Goal: Information Seeking & Learning: Learn about a topic

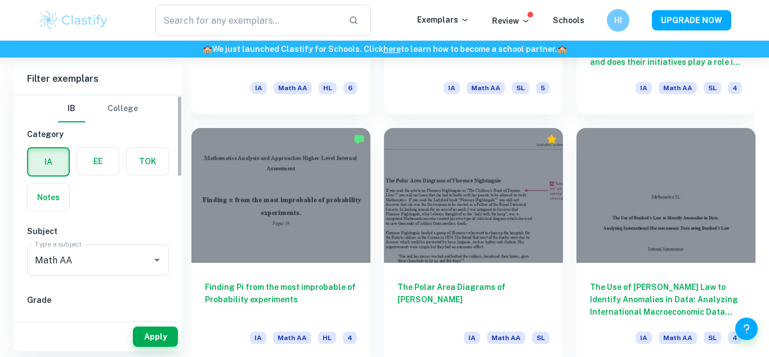
scroll to position [66, 0]
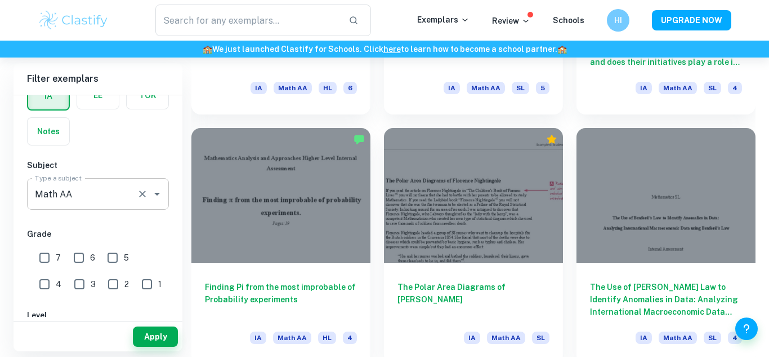
click at [122, 198] on input "Math AA" at bounding box center [82, 193] width 100 height 21
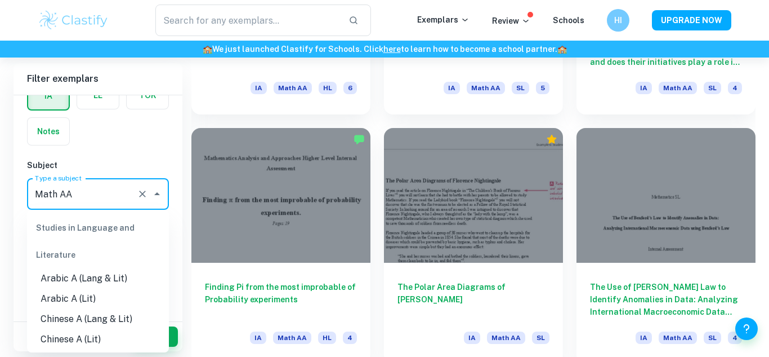
scroll to position [1444, 0]
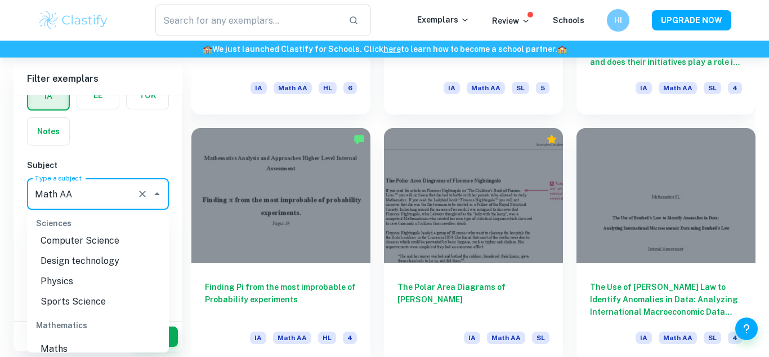
type input "a"
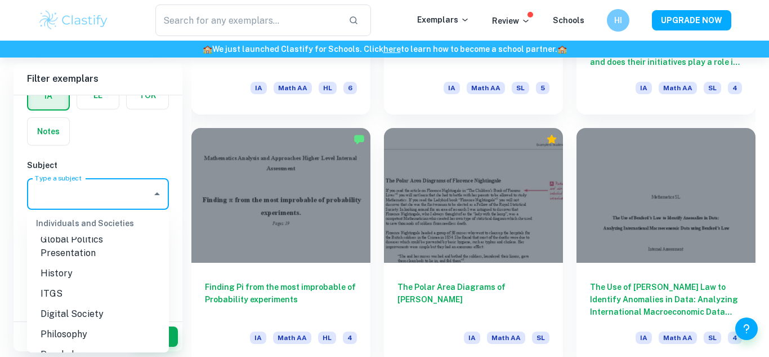
scroll to position [0, 0]
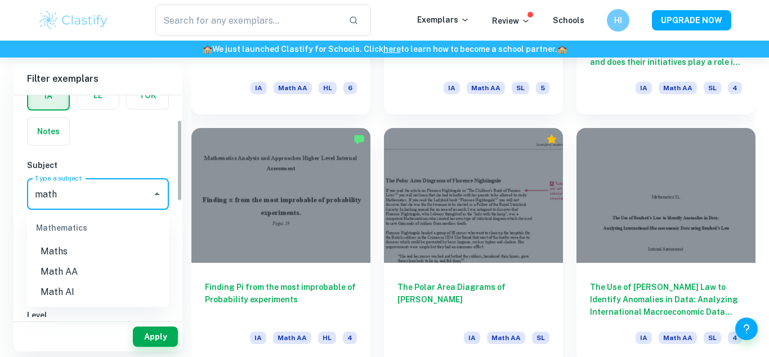
click at [87, 297] on li "Math AI" at bounding box center [98, 292] width 142 height 20
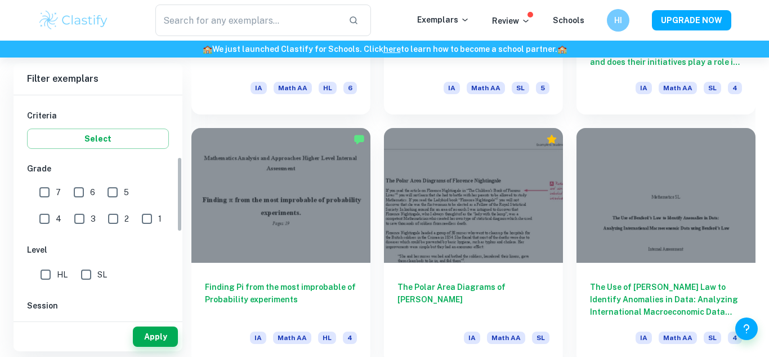
scroll to position [189, 0]
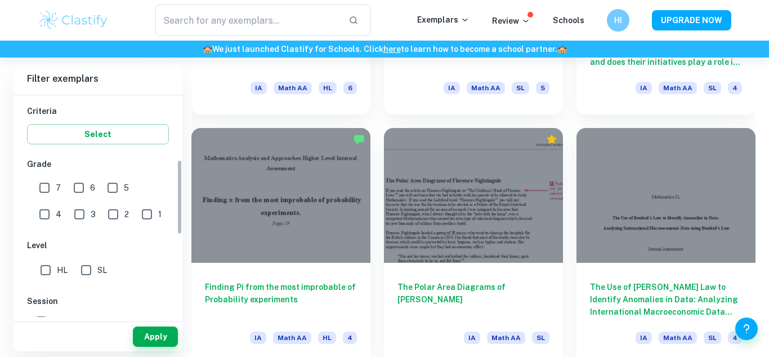
type input "Math AI"
click at [90, 274] on input "SL" at bounding box center [86, 270] width 23 height 23
checkbox input "true"
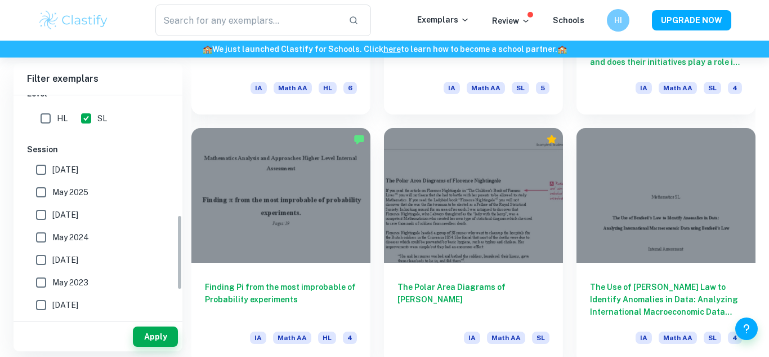
scroll to position [375, 0]
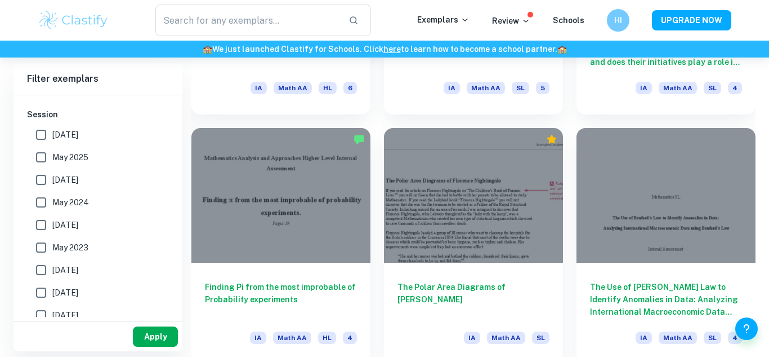
click at [156, 332] on button "Apply" at bounding box center [155, 336] width 45 height 20
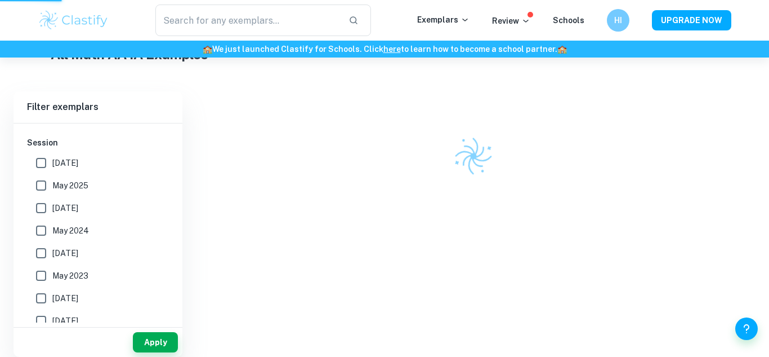
scroll to position [271, 0]
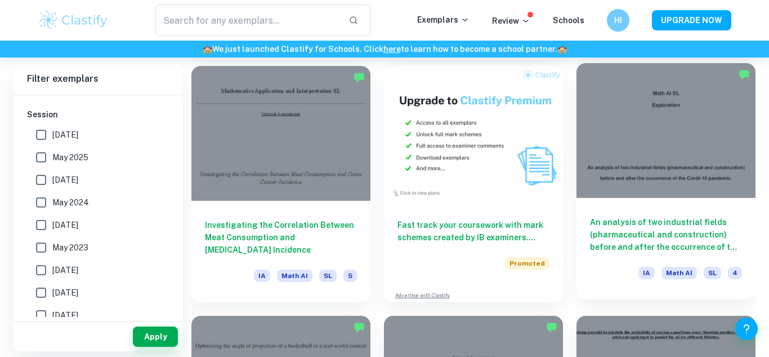
scroll to position [2062, 0]
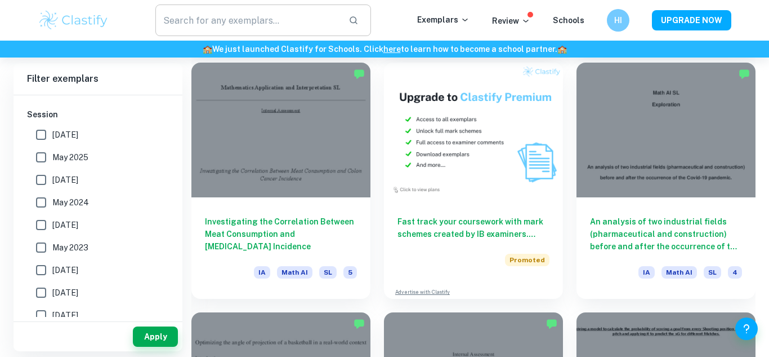
click at [255, 19] on input "text" at bounding box center [247, 21] width 184 height 32
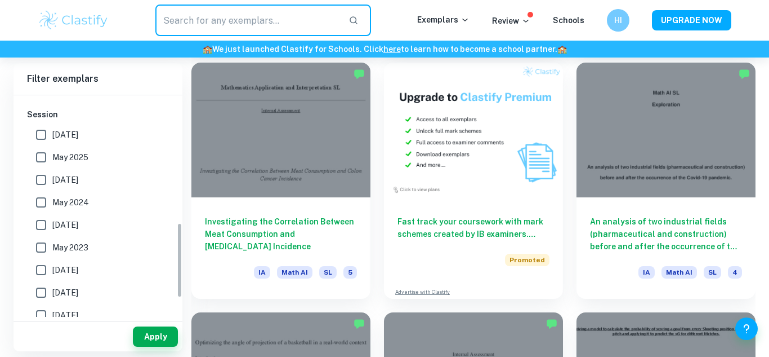
click at [97, 16] on img at bounding box center [74, 20] width 72 height 23
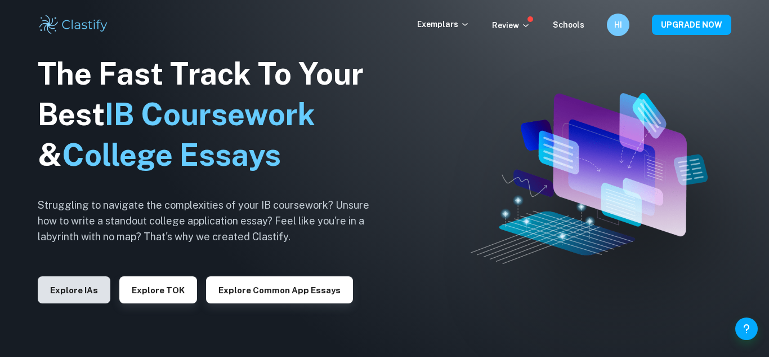
click at [73, 300] on button "Explore IAs" at bounding box center [74, 289] width 73 height 27
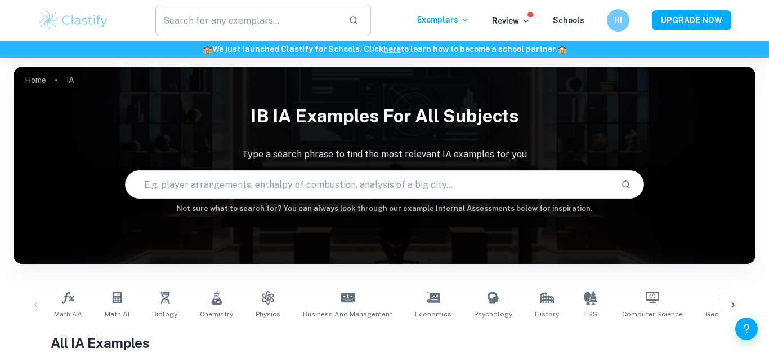
click at [199, 26] on input "text" at bounding box center [247, 21] width 184 height 32
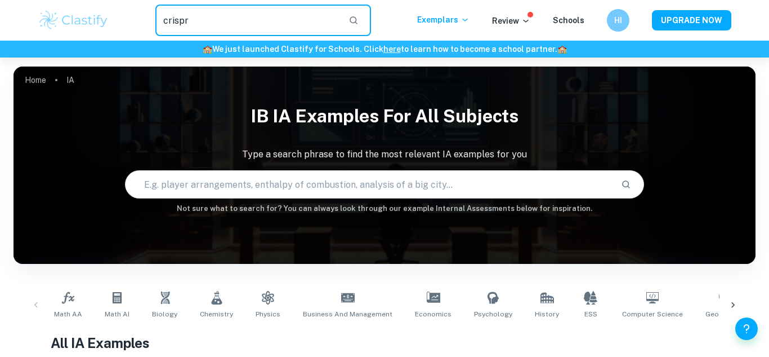
type input "crispr"
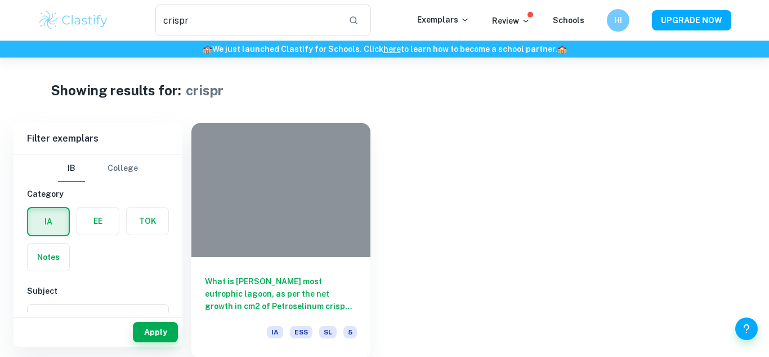
click at [85, 19] on img at bounding box center [74, 20] width 72 height 23
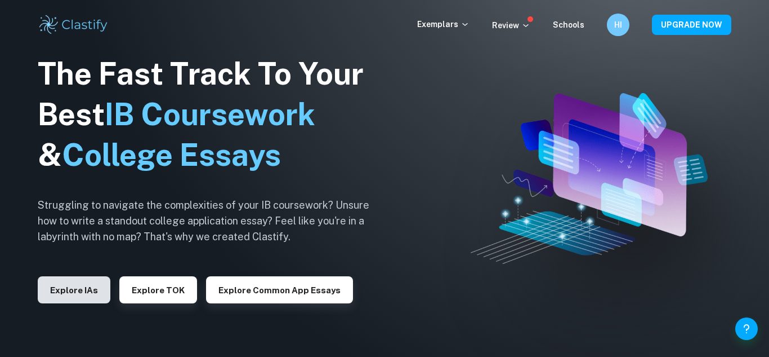
click at [68, 290] on button "Explore IAs" at bounding box center [74, 289] width 73 height 27
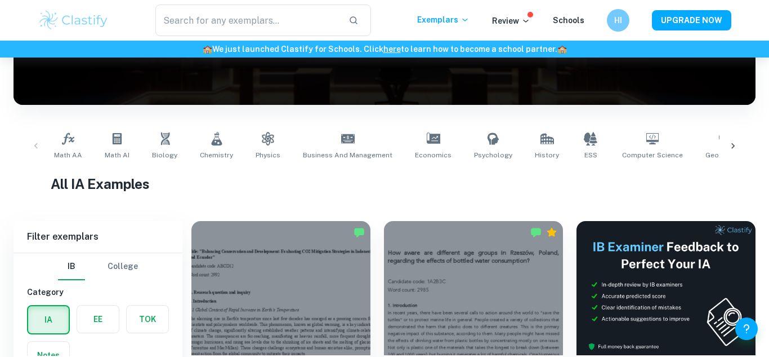
scroll to position [159, 0]
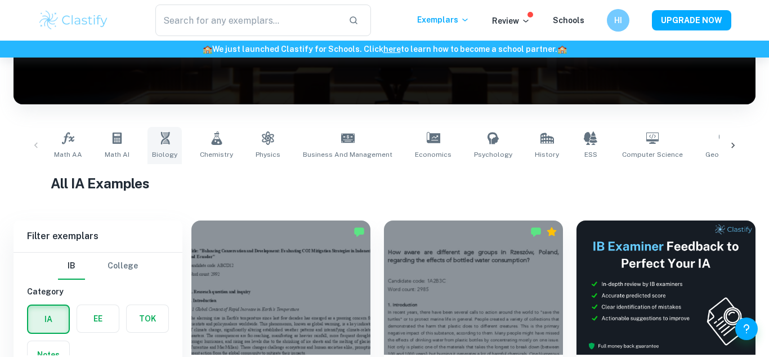
click at [167, 136] on icon at bounding box center [165, 138] width 14 height 14
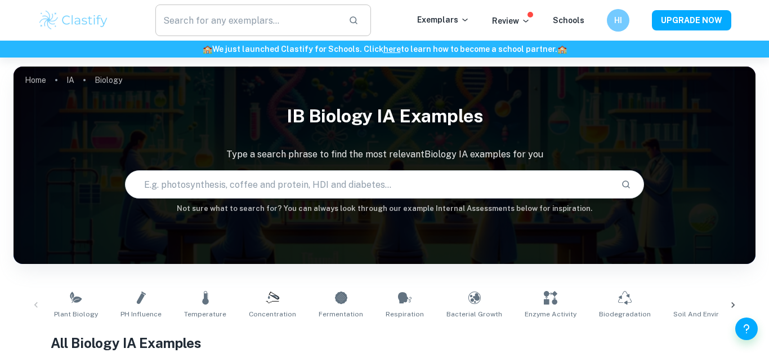
click at [233, 23] on input "text" at bounding box center [247, 21] width 184 height 32
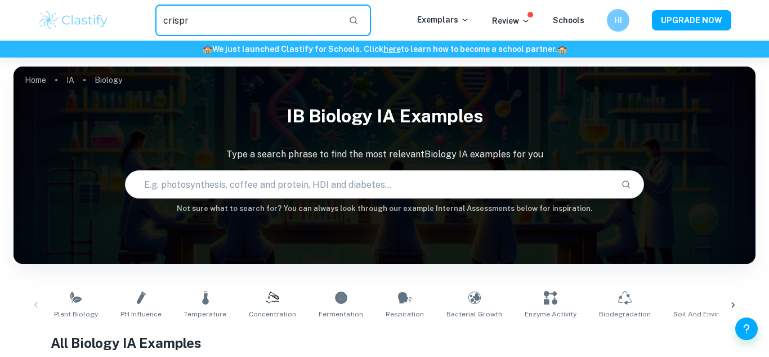
type input "crispr"
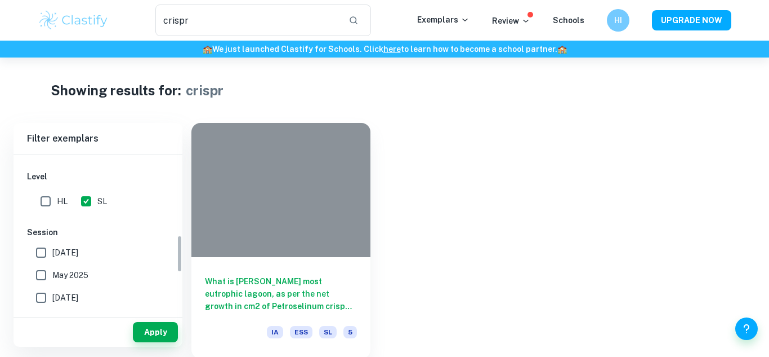
scroll to position [336, 0]
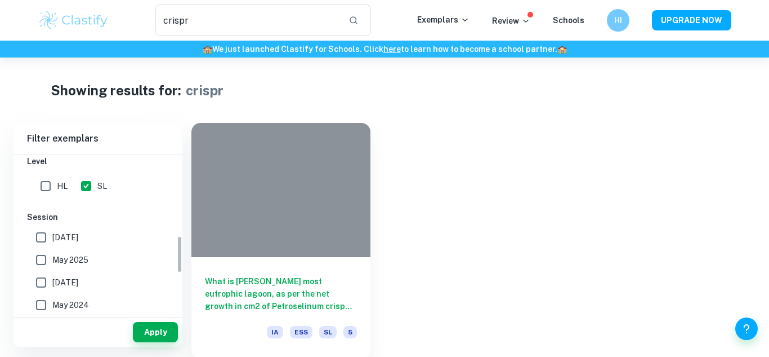
click at [85, 193] on input "SL" at bounding box center [86, 186] width 23 height 23
checkbox input "false"
click at [151, 333] on button "Apply" at bounding box center [155, 332] width 45 height 20
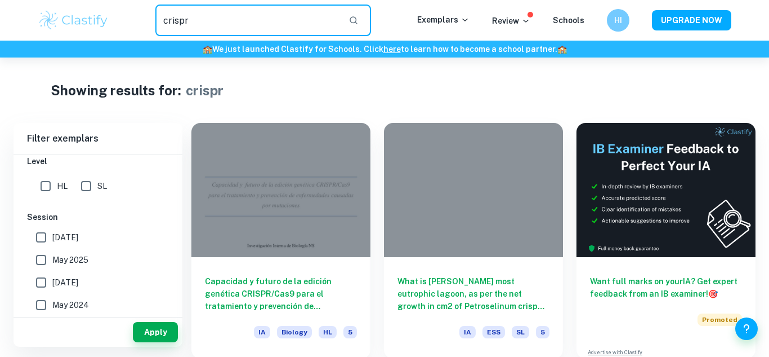
drag, startPoint x: 242, startPoint y: 35, endPoint x: 13, endPoint y: 30, distance: 229.3
click at [13, 30] on div "crispr ​ Exemplars Review Schools HI UPGRADE NOW" at bounding box center [384, 20] width 769 height 41
type input "cas9"
